Goal: Information Seeking & Learning: Learn about a topic

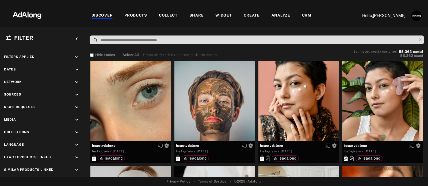
click at [132, 15] on div "PRODUCTS" at bounding box center [135, 16] width 23 height 6
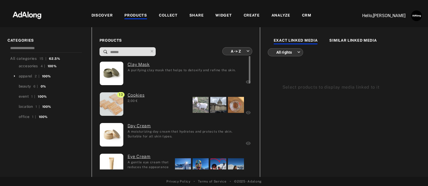
click at [161, 102] on div "13 Cookies 2,00 €" at bounding box center [134, 104] width 70 height 25
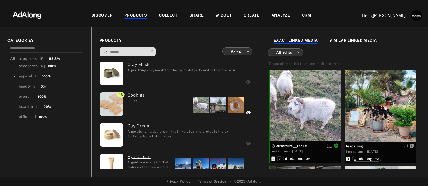
click at [110, 15] on div "DISCOVER" at bounding box center [101, 16] width 21 height 6
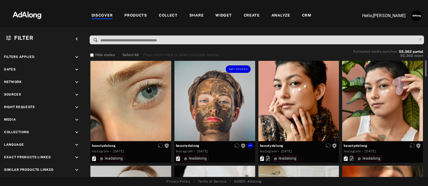
click at [213, 89] on div "Get rights" at bounding box center [214, 101] width 81 height 81
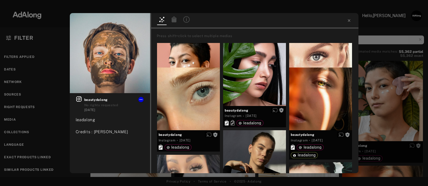
click at [173, 21] on icon at bounding box center [173, 20] width 5 height 6
